Goal: Transaction & Acquisition: Book appointment/travel/reservation

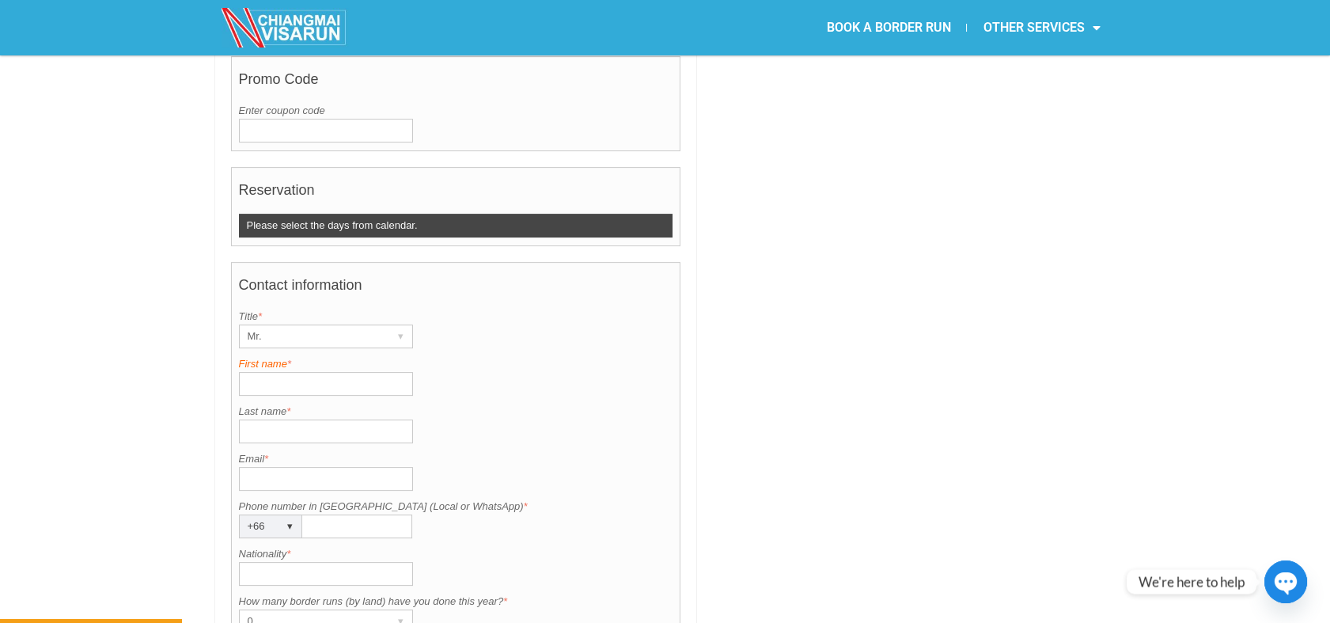
scroll to position [967, 0]
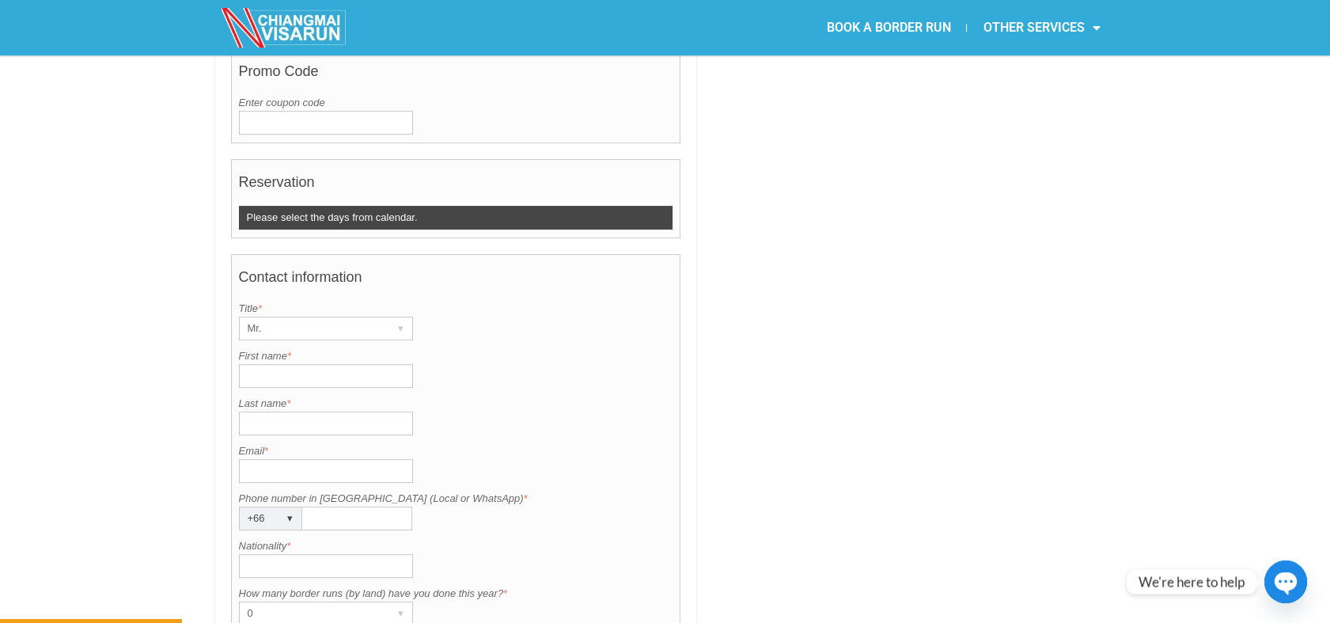
drag, startPoint x: 293, startPoint y: 411, endPoint x: 176, endPoint y: 418, distance: 117.3
click at [176, 418] on div "BOOK YOUR JOIN-IN TRIP [DATE] Add month view Remove month view Next month Previ…" at bounding box center [665, 227] width 1330 height 1528
drag, startPoint x: 176, startPoint y: 418, endPoint x: 487, endPoint y: 457, distance: 313.3
click at [487, 490] on label "Phone number in [GEOGRAPHIC_DATA] (Local or WhatsApp) *" at bounding box center [456, 498] width 434 height 16
click at [412, 506] on input "Phone number in [GEOGRAPHIC_DATA] (Local or WhatsApp) *" at bounding box center [357, 518] width 110 height 24
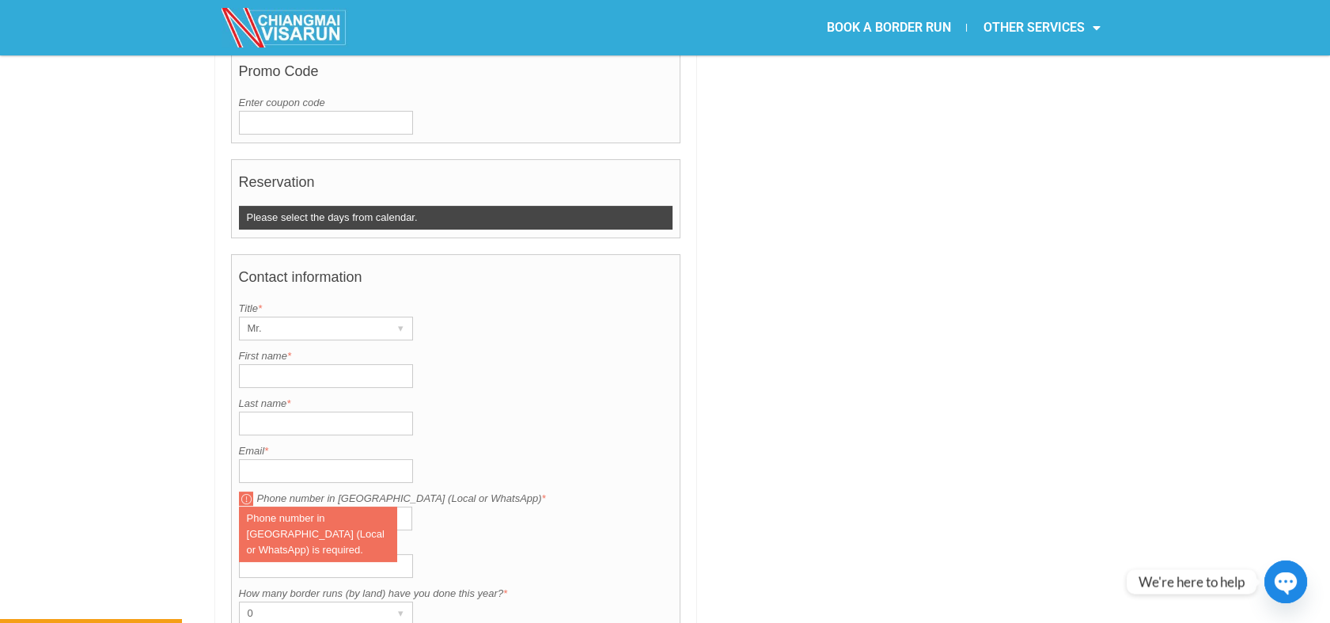
drag, startPoint x: 456, startPoint y: 455, endPoint x: 252, endPoint y: 456, distance: 203.3
click at [252, 490] on div "Phone number in [GEOGRAPHIC_DATA] (Local or WhatsApp) is required. Phone number…" at bounding box center [456, 510] width 434 height 40
copy div "Phone number in [GEOGRAPHIC_DATA] (Local or WhatsApp) is required. Phone number…"
click at [485, 443] on div "Email is invalid. Please enter a valid email. Email *" at bounding box center [456, 463] width 434 height 40
drag, startPoint x: 486, startPoint y: 458, endPoint x: 246, endPoint y: 442, distance: 241.0
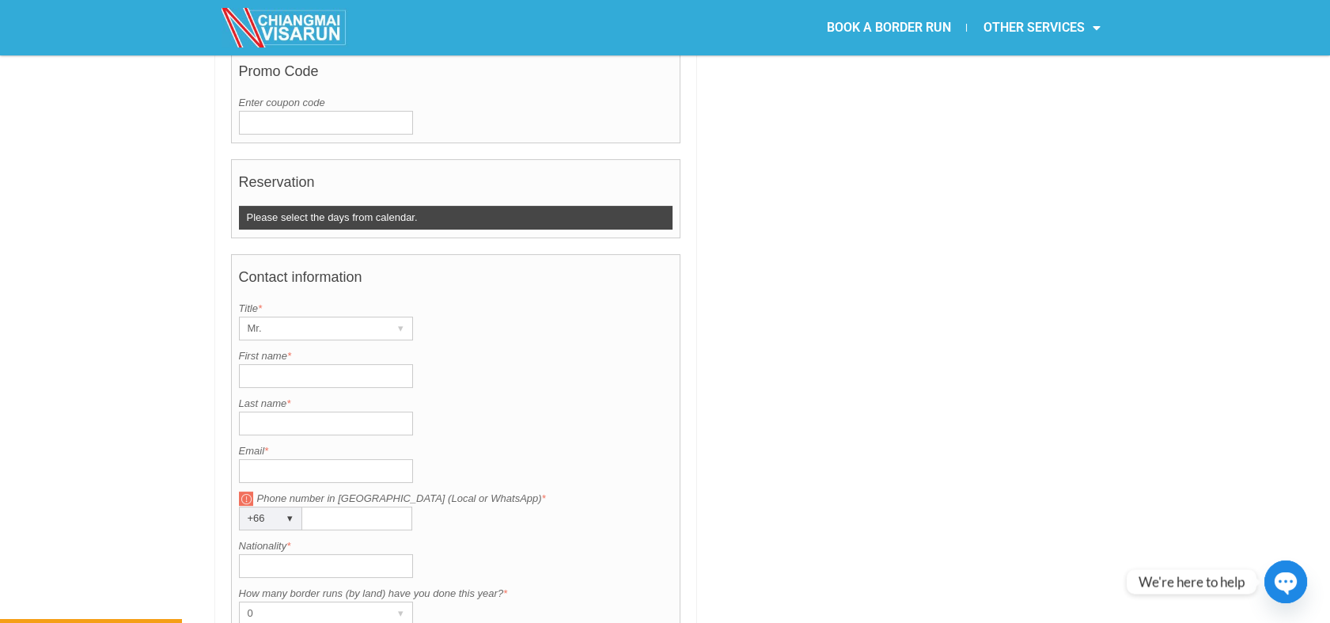
click at [245, 443] on div "Contact information Title is required. Title * Mr. ▾ Mr. Mrs. Ms. First name is…" at bounding box center [456, 530] width 450 height 553
copy label "Phone number in [GEOGRAPHIC_DATA] (Local or WhatsApp) *"
